Goal: Information Seeking & Learning: Learn about a topic

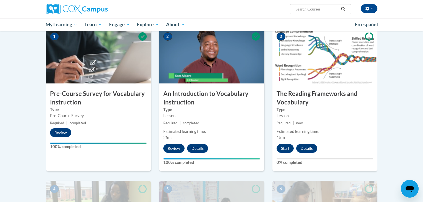
scroll to position [117, 0]
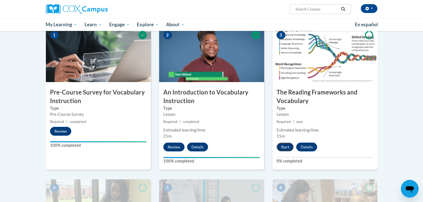
click at [284, 146] on button "Start" at bounding box center [285, 147] width 17 height 9
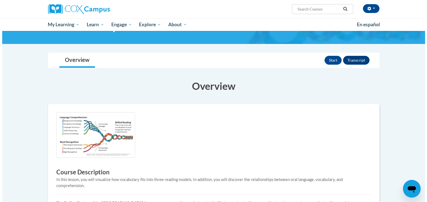
scroll to position [44, 0]
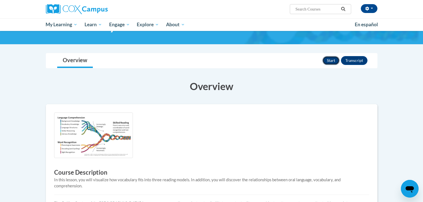
click at [330, 57] on button "Start" at bounding box center [330, 60] width 17 height 9
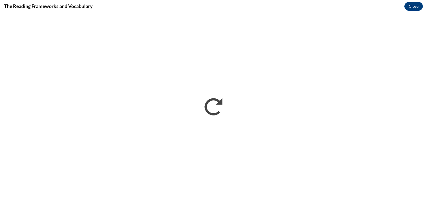
scroll to position [0, 0]
